Goal: Information Seeking & Learning: Check status

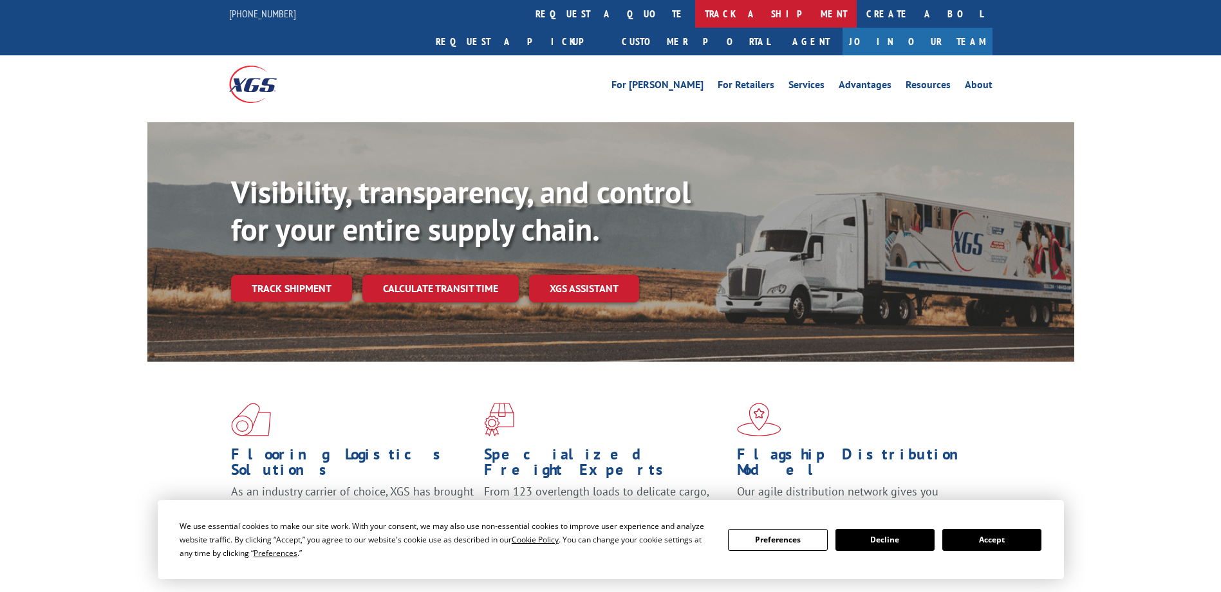
click at [695, 19] on link "track a shipment" at bounding box center [776, 14] width 162 height 28
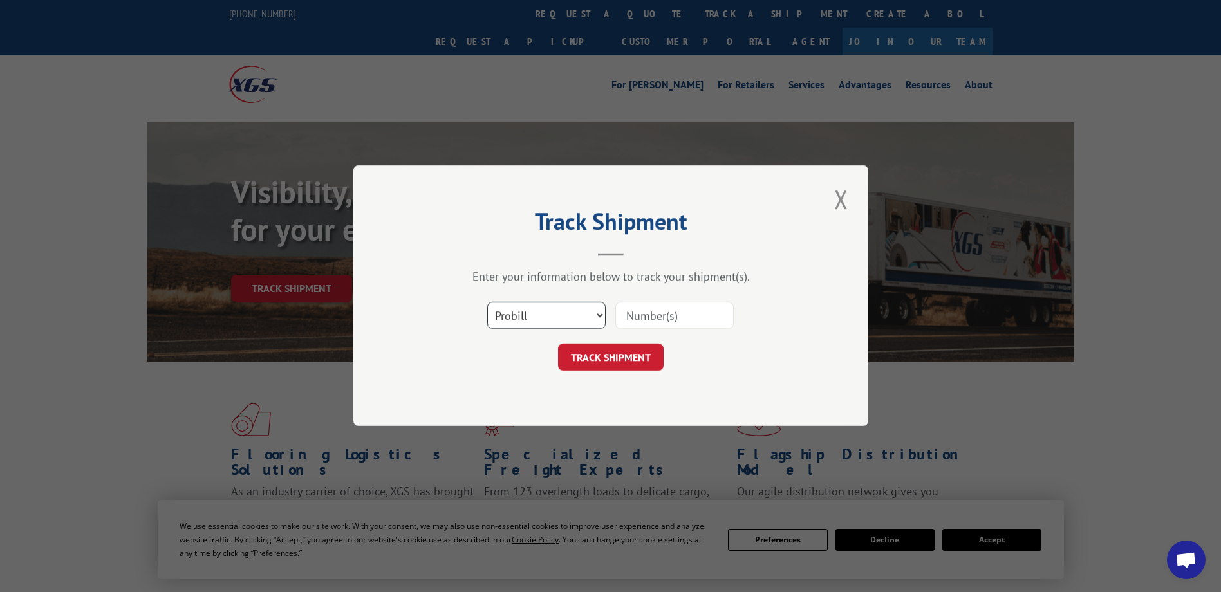
click at [504, 319] on select "Select category... Probill BOL PO" at bounding box center [546, 316] width 118 height 27
select select "bol"
click at [487, 303] on select "Select category... Probill BOL PO" at bounding box center [546, 316] width 118 height 27
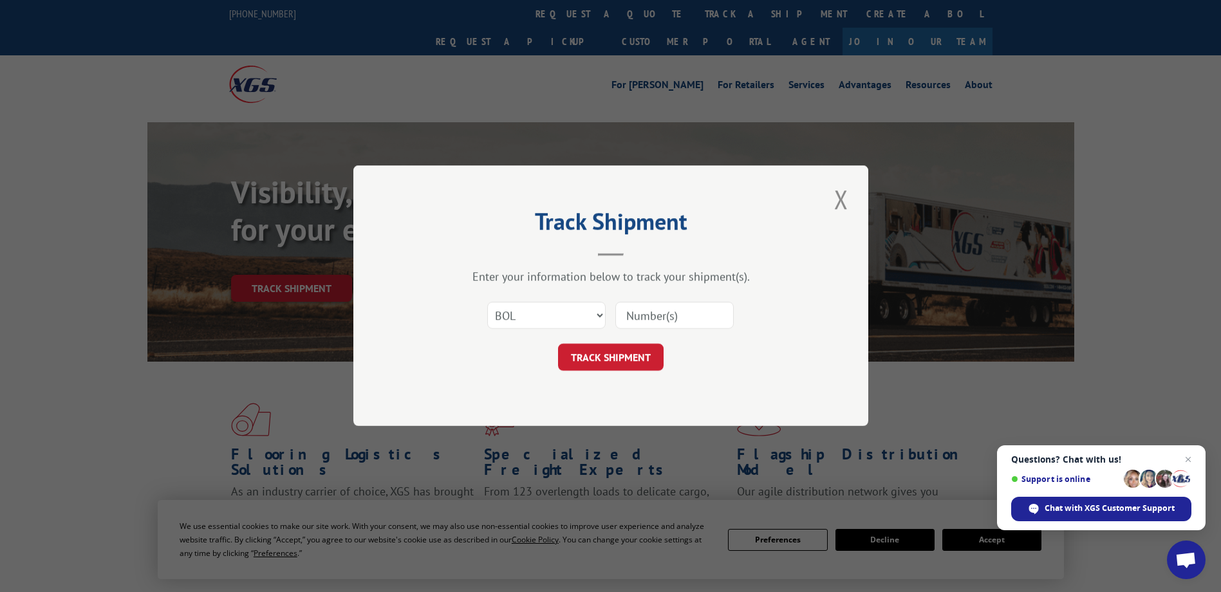
click at [647, 312] on input at bounding box center [675, 316] width 118 height 27
type input "2824197"
click at [621, 370] on button "TRACK SHIPMENT" at bounding box center [611, 357] width 106 height 27
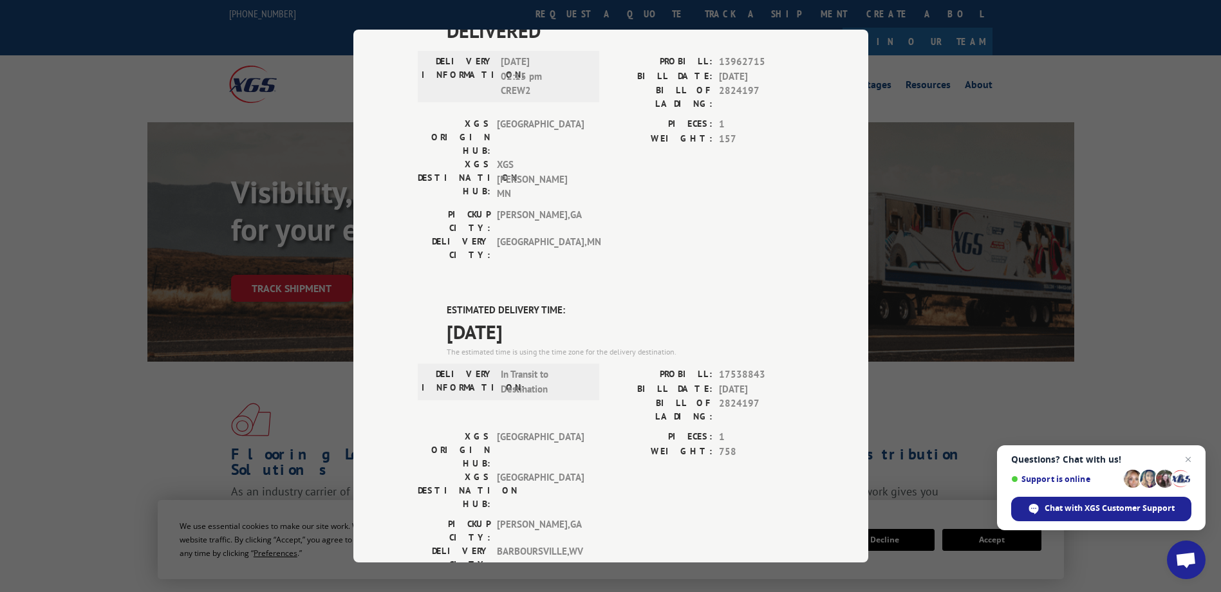
scroll to position [129, 0]
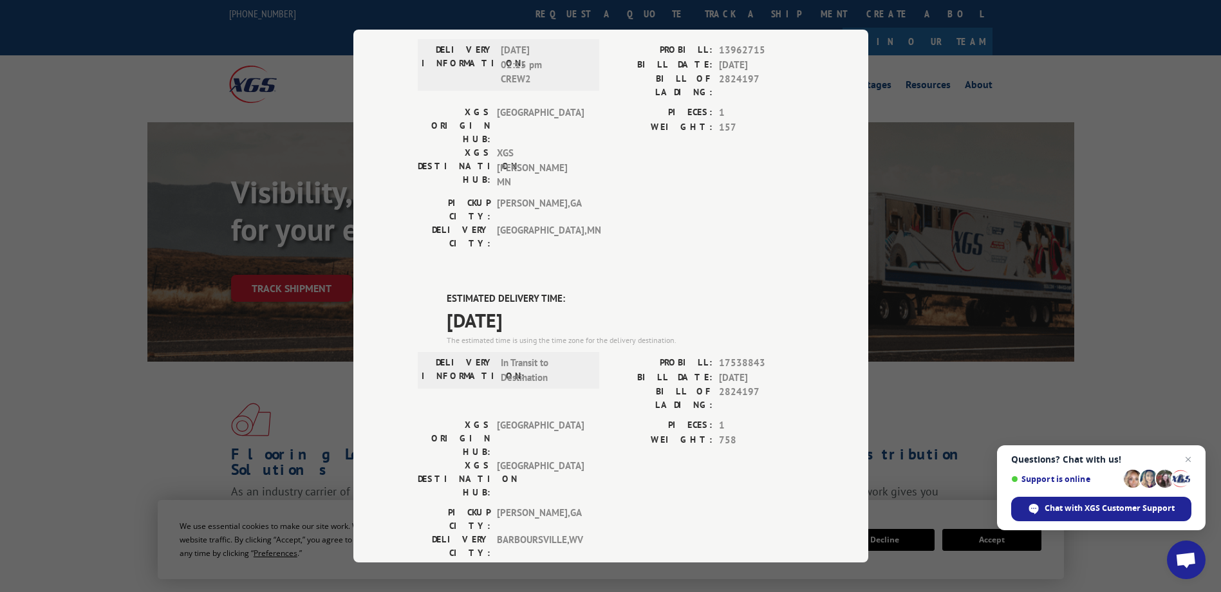
click at [565, 196] on span "DALTON , GA" at bounding box center [540, 209] width 87 height 27
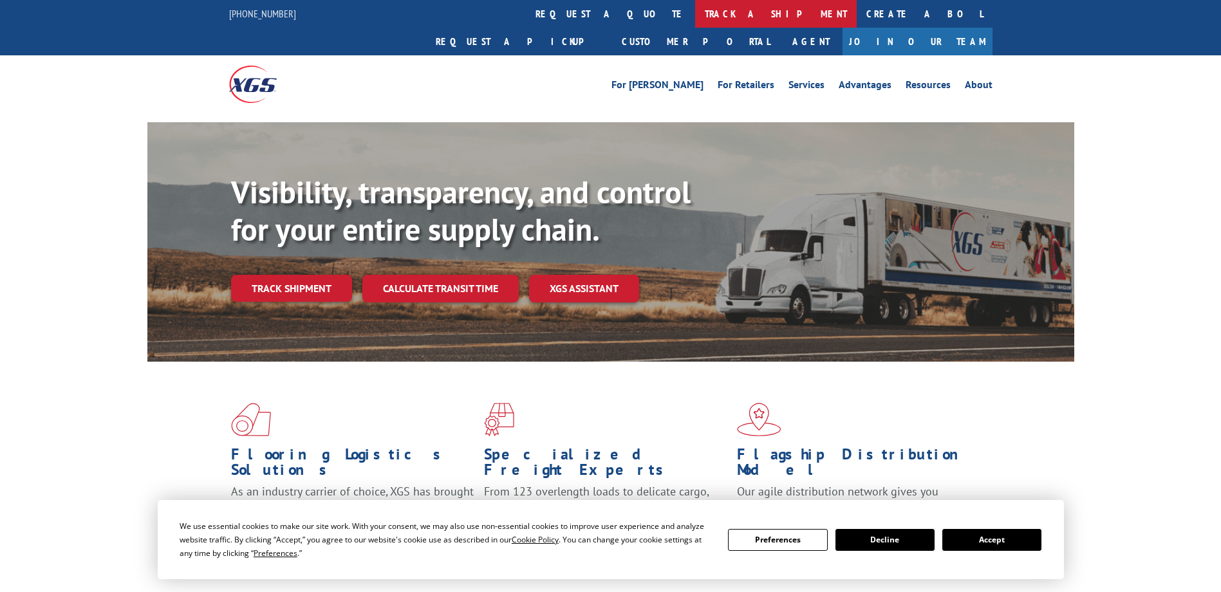
click at [695, 20] on link "track a shipment" at bounding box center [776, 14] width 162 height 28
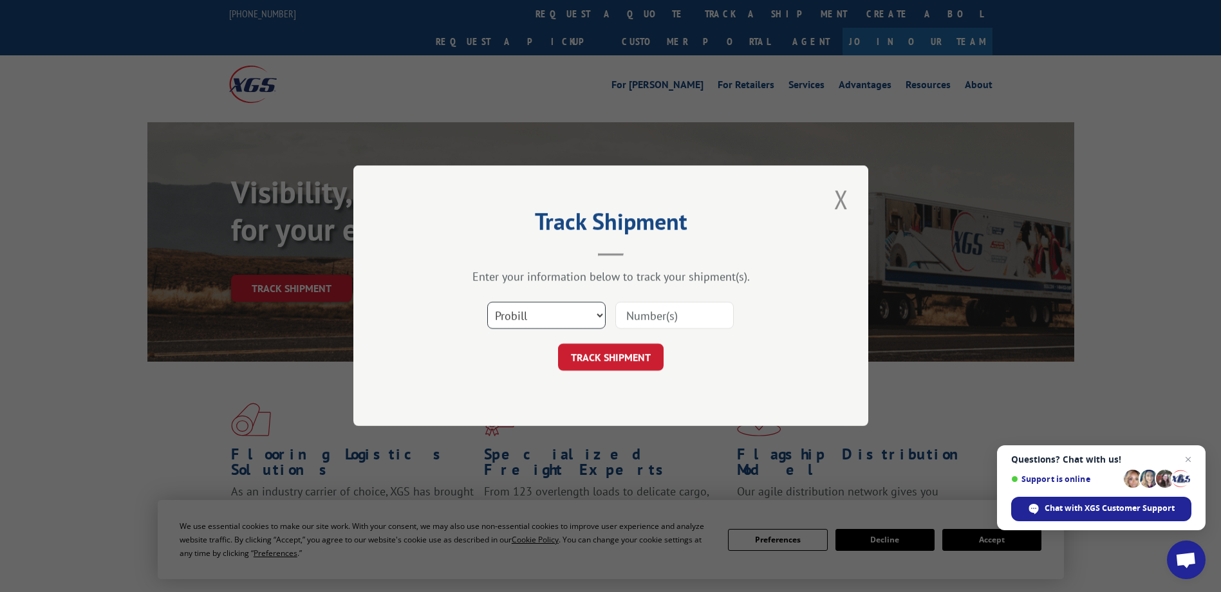
click at [516, 322] on select "Select category... Probill BOL PO" at bounding box center [546, 316] width 118 height 27
select select "bol"
click at [487, 303] on select "Select category... Probill BOL PO" at bounding box center [546, 316] width 118 height 27
click at [643, 316] on input at bounding box center [675, 316] width 118 height 27
click at [636, 316] on input at bounding box center [675, 316] width 118 height 27
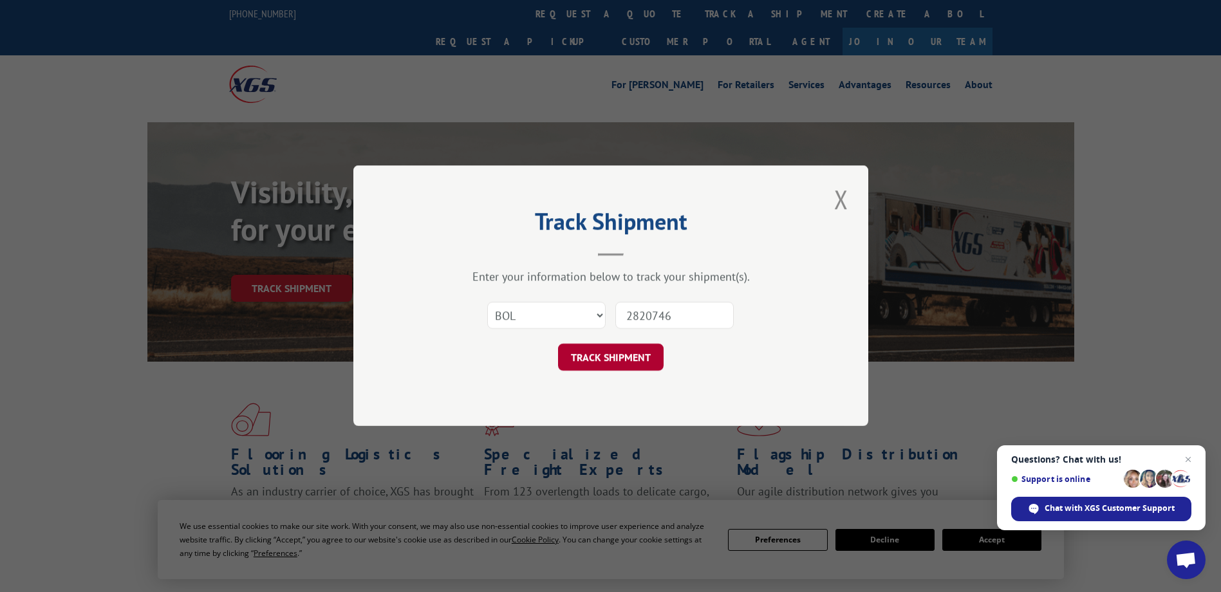
type input "2820746"
click at [612, 369] on button "TRACK SHIPMENT" at bounding box center [611, 357] width 106 height 27
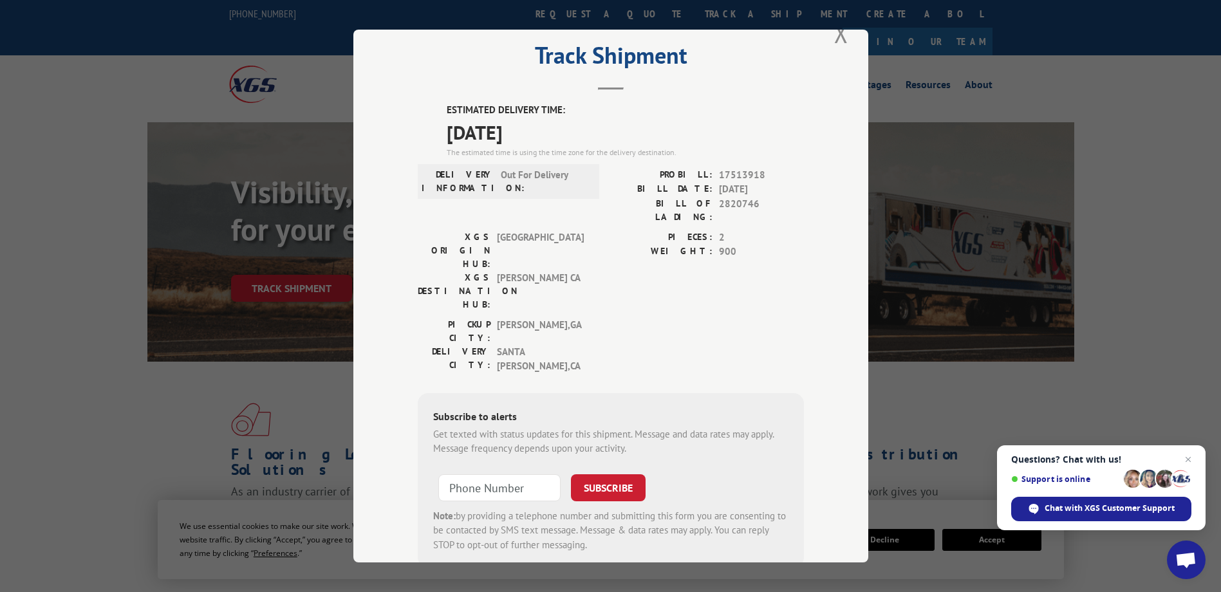
scroll to position [46, 0]
